Goal: Navigation & Orientation: Find specific page/section

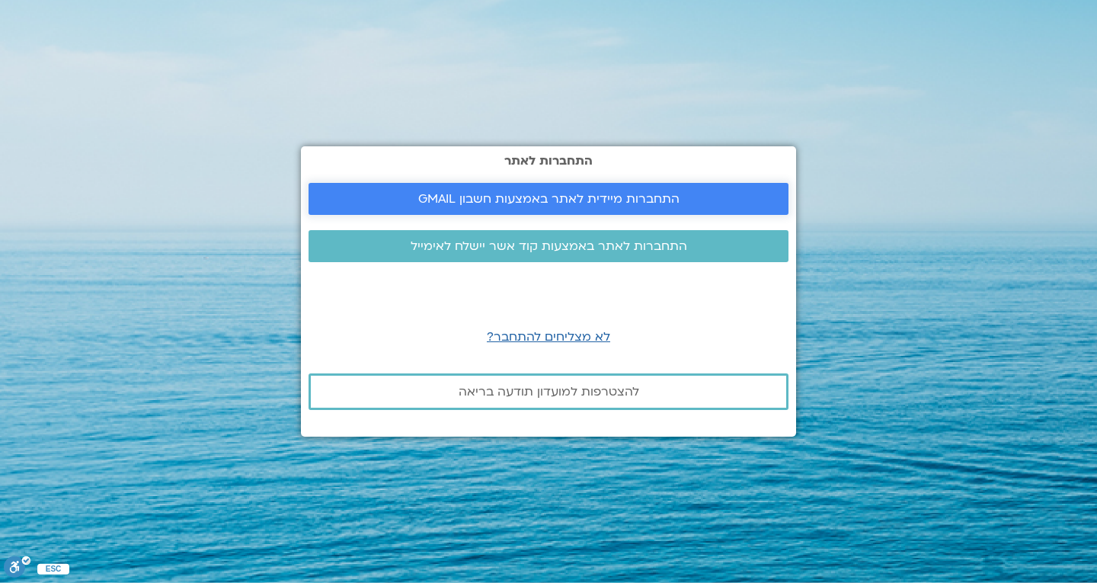
click at [598, 197] on span "התחברות מיידית לאתר באמצעות חשבון GMAIL" at bounding box center [548, 199] width 261 height 14
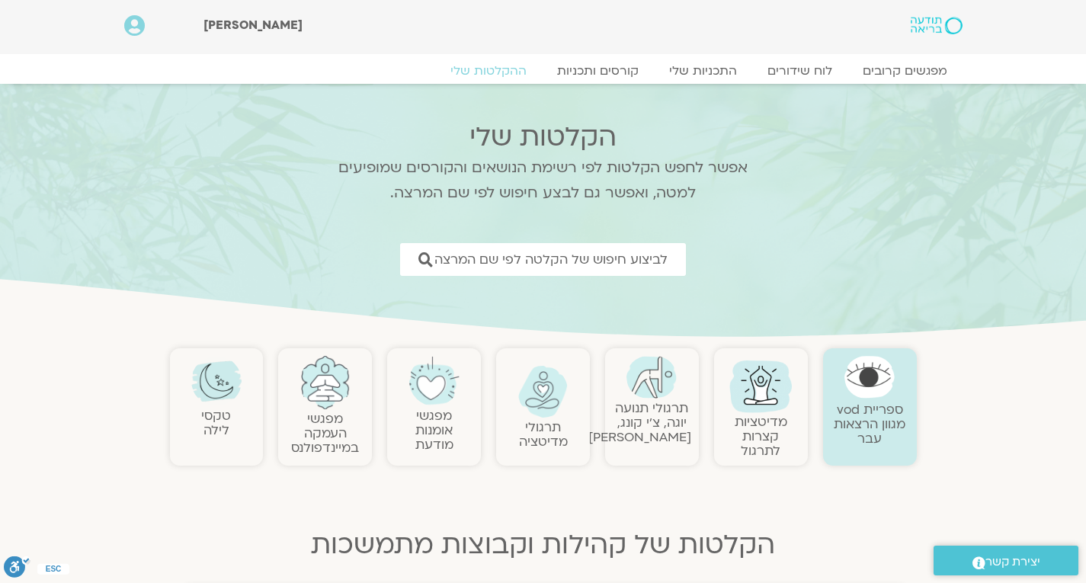
click at [559, 141] on h2 "הקלטות שלי" at bounding box center [542, 137] width 449 height 30
click at [512, 69] on link "ההקלטות שלי" at bounding box center [488, 71] width 128 height 18
click at [611, 69] on link "קורסים ותכניות" at bounding box center [597, 71] width 134 height 18
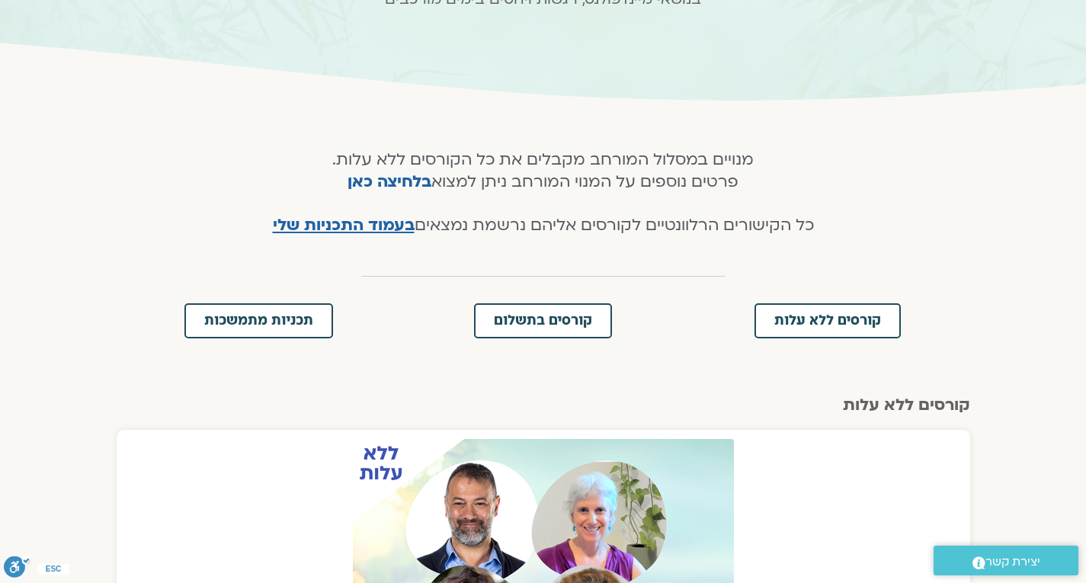
scroll to position [152, 0]
